Goal: Information Seeking & Learning: Learn about a topic

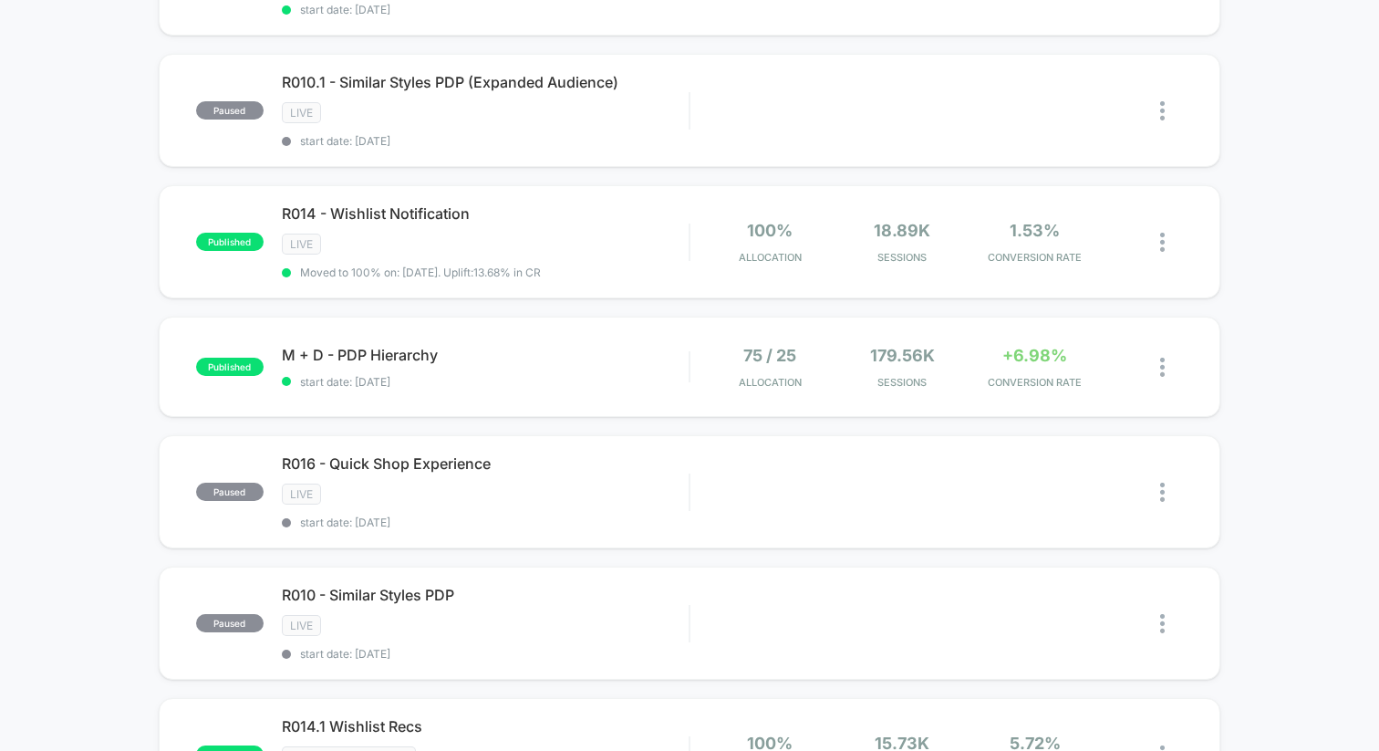
scroll to position [814, 0]
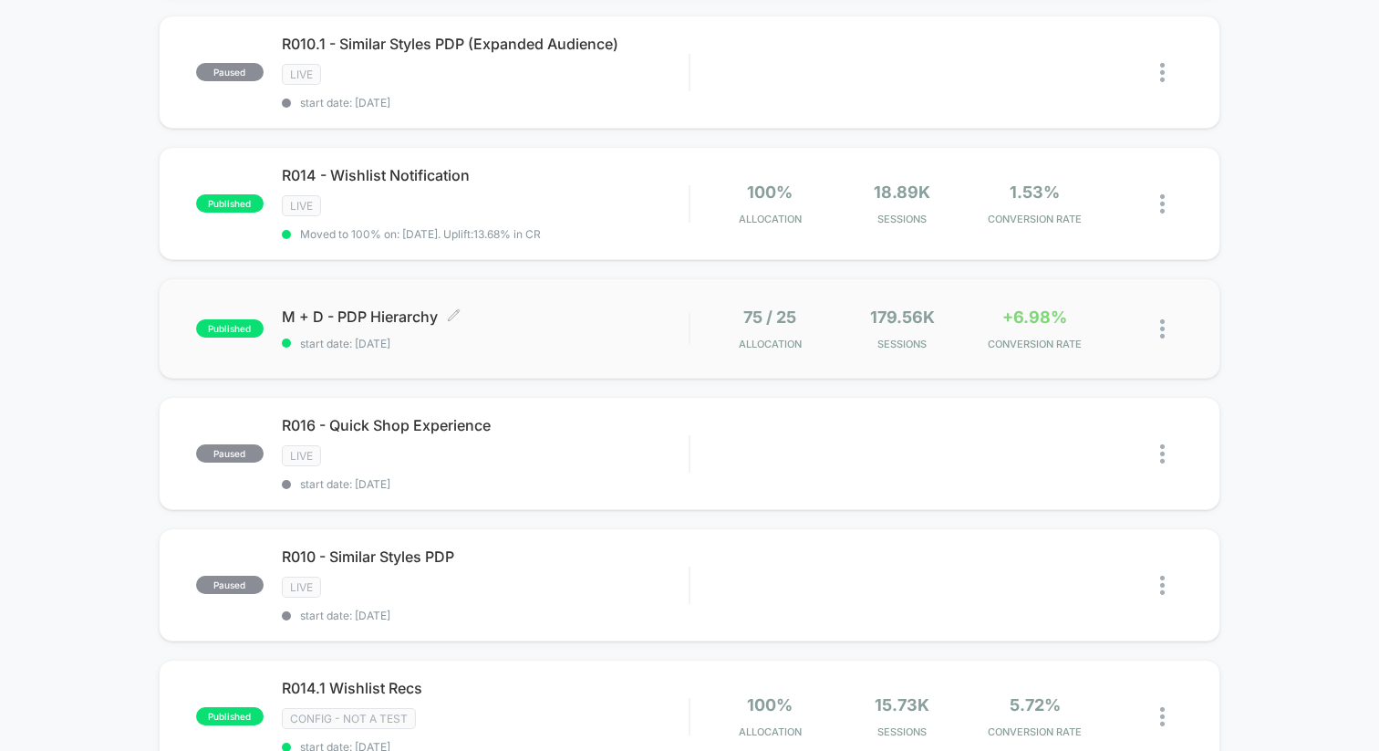
click at [658, 310] on span "M + D - PDP Hierarchy Click to edit experience details" at bounding box center [485, 316] width 407 height 18
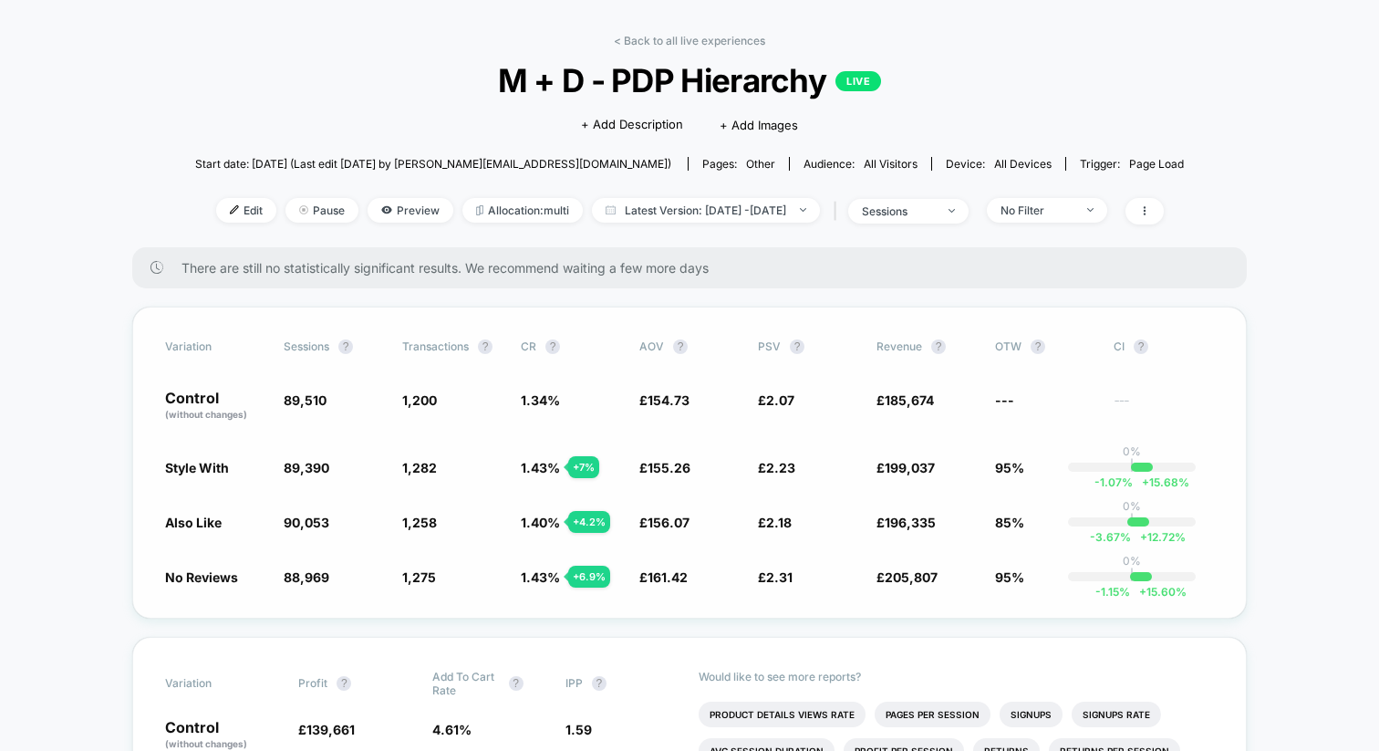
scroll to position [10, 0]
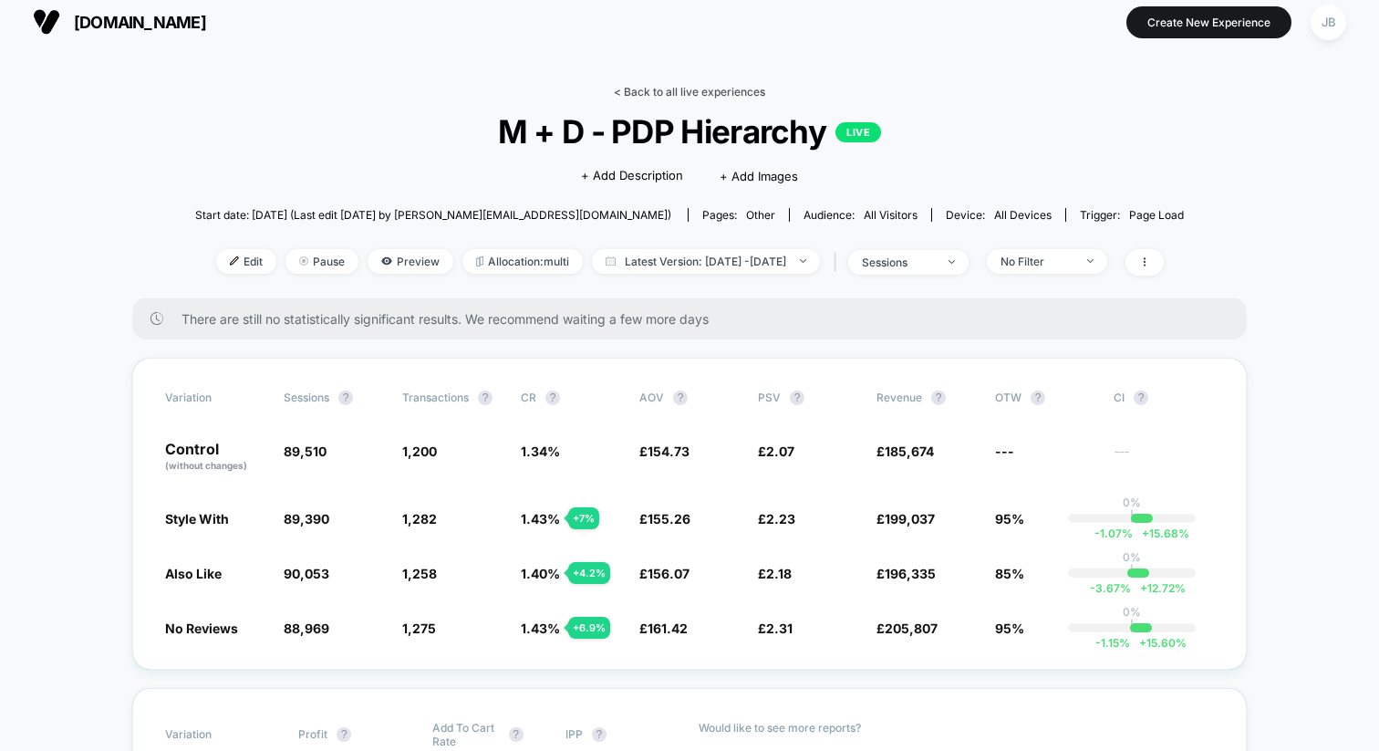
click at [677, 96] on link "< Back to all live experiences" at bounding box center [689, 92] width 151 height 14
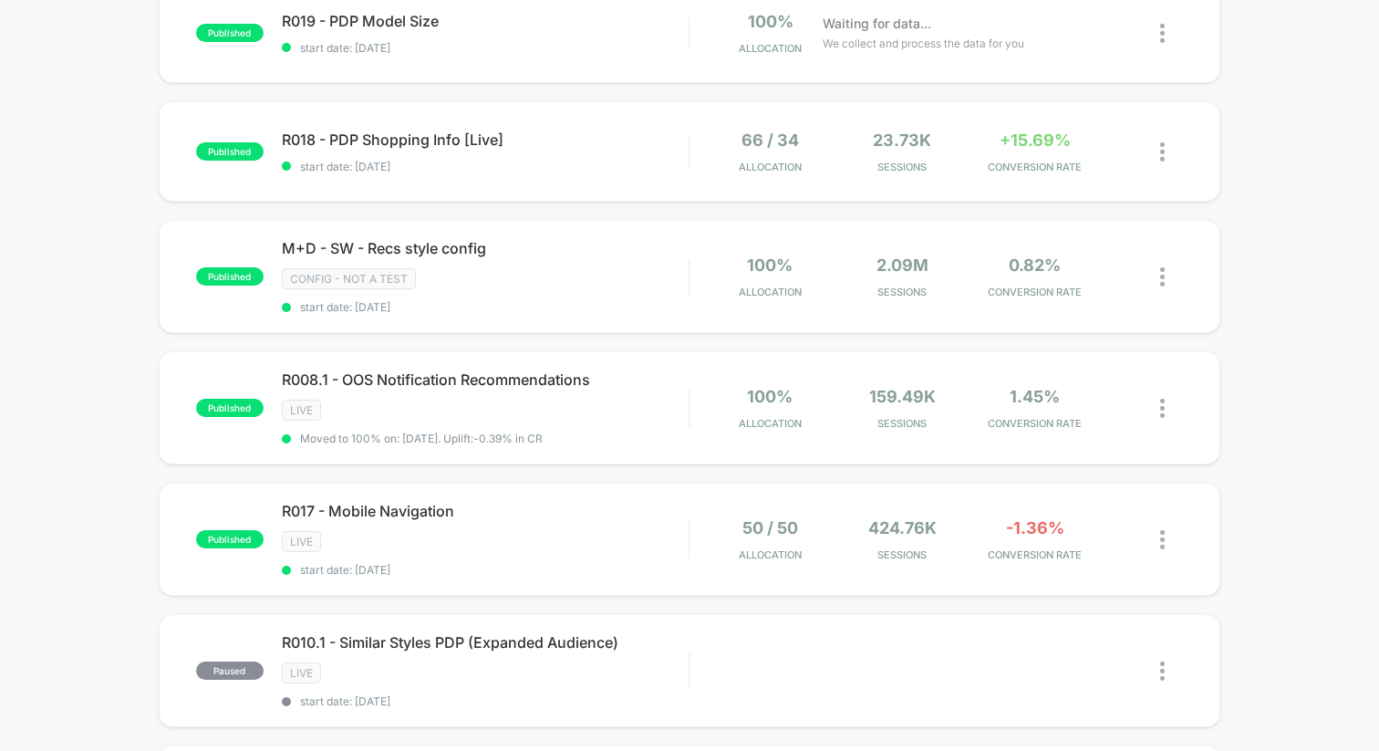
scroll to position [219, 0]
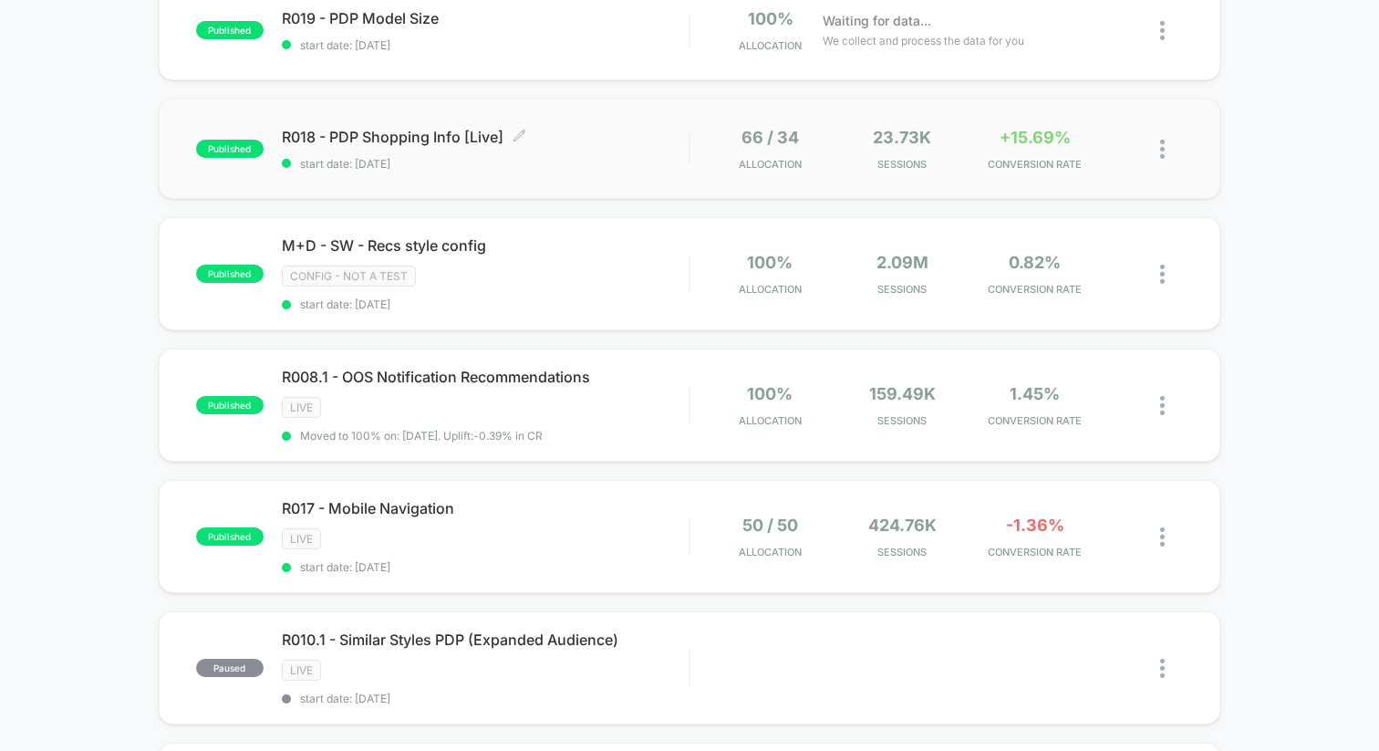
click at [662, 150] on div "R018 - PDP Shopping Info [Live] Click to edit experience details Click to edit …" at bounding box center [485, 149] width 407 height 43
